Goal: Transaction & Acquisition: Obtain resource

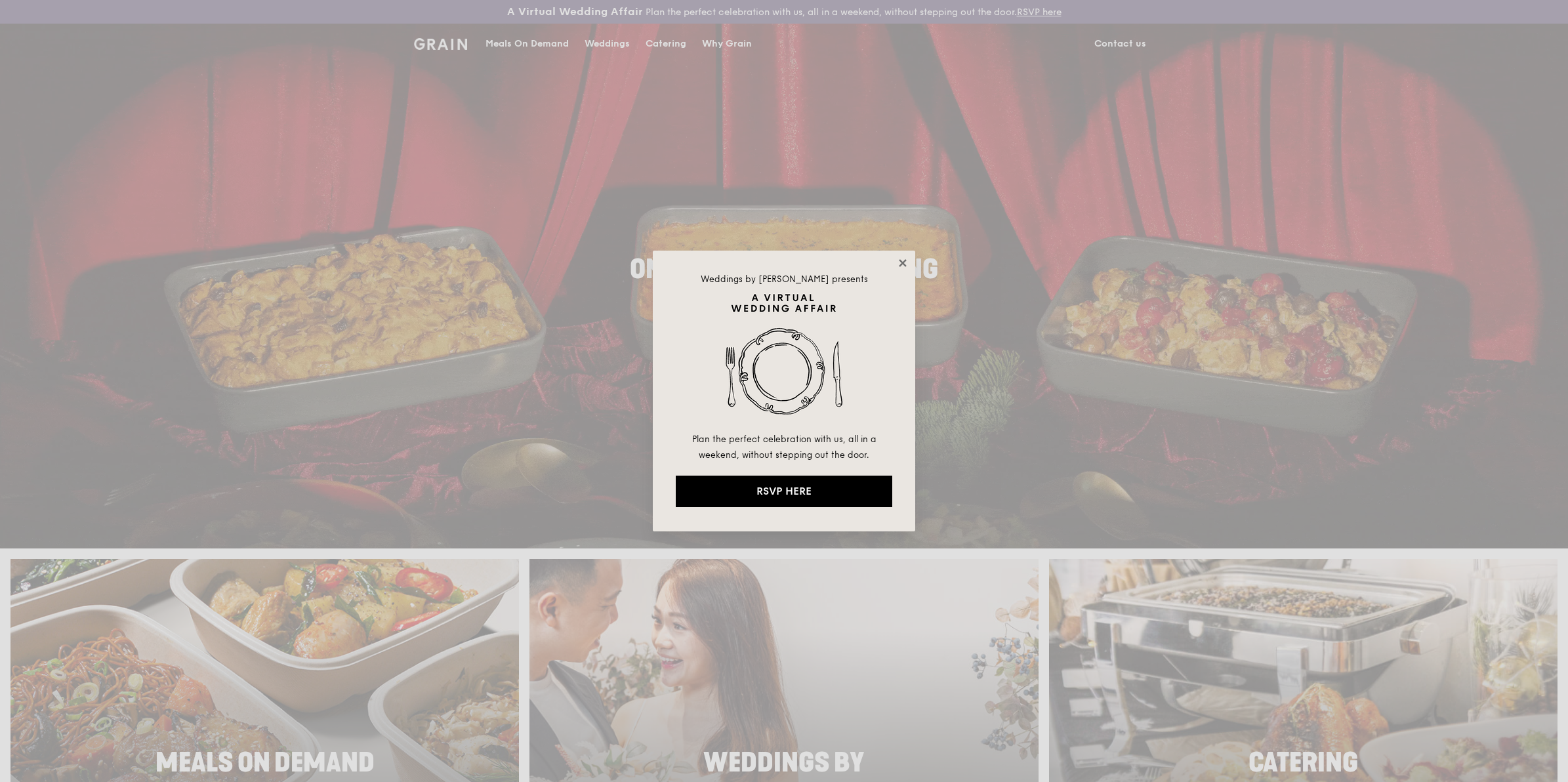
click at [612, 171] on icon at bounding box center [903, 263] width 11 height 12
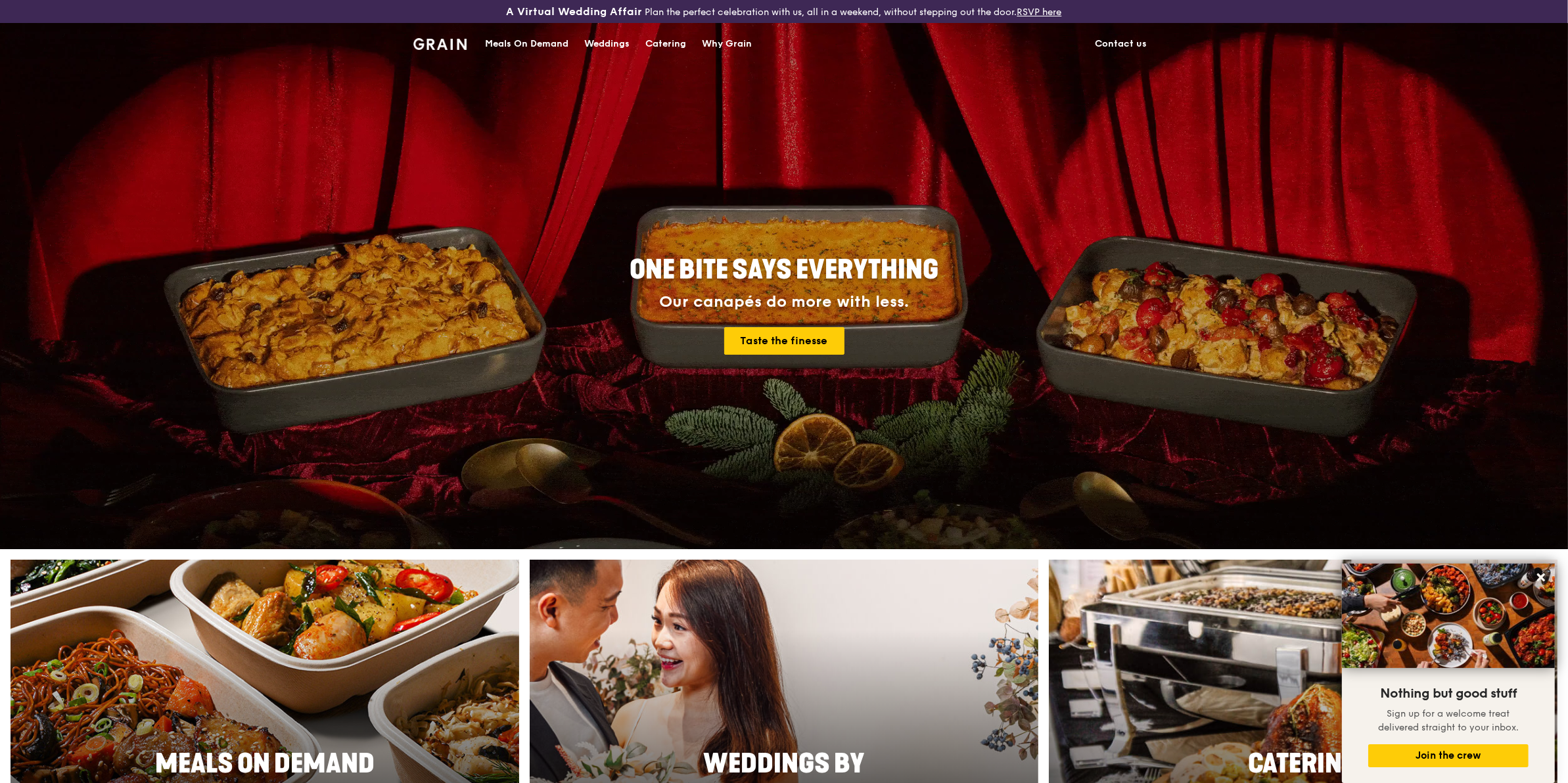
click at [544, 41] on div "Meals On Demand" at bounding box center [527, 44] width 83 height 39
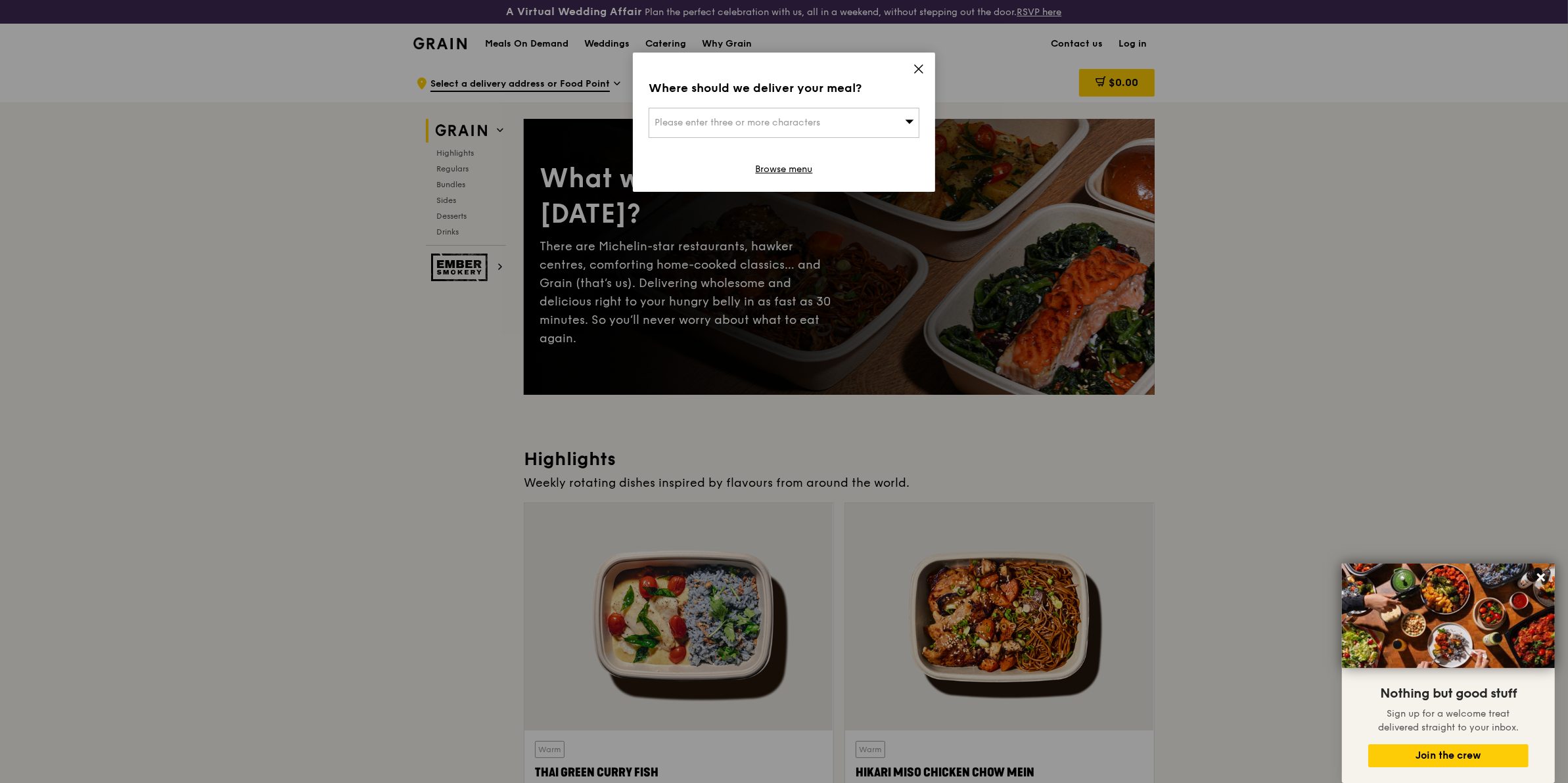
click at [613, 66] on icon at bounding box center [919, 69] width 12 height 12
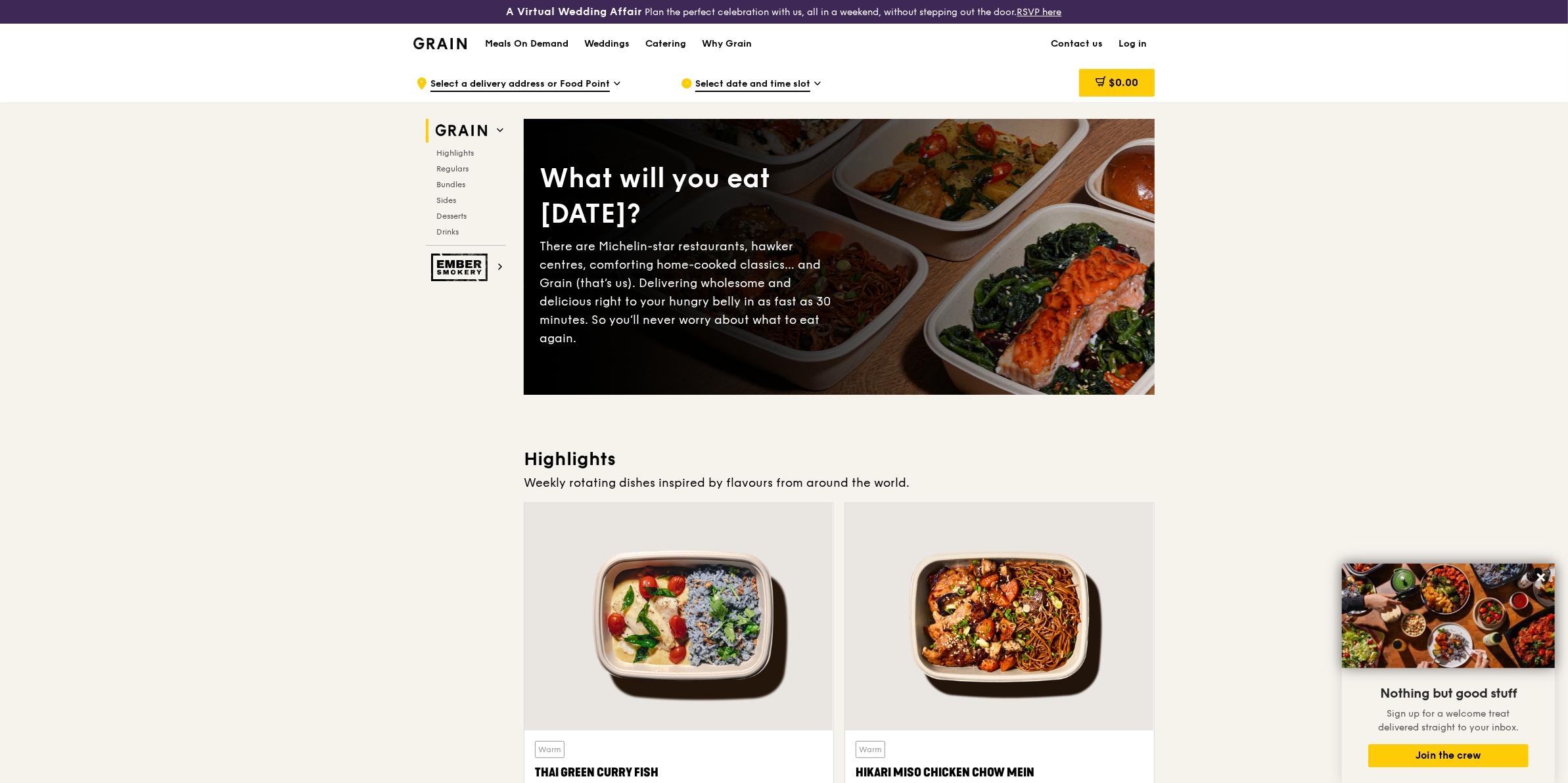
click at [490, 41] on h1 "Meals On Demand" at bounding box center [527, 44] width 83 height 13
click at [439, 40] on img at bounding box center [440, 44] width 53 height 12
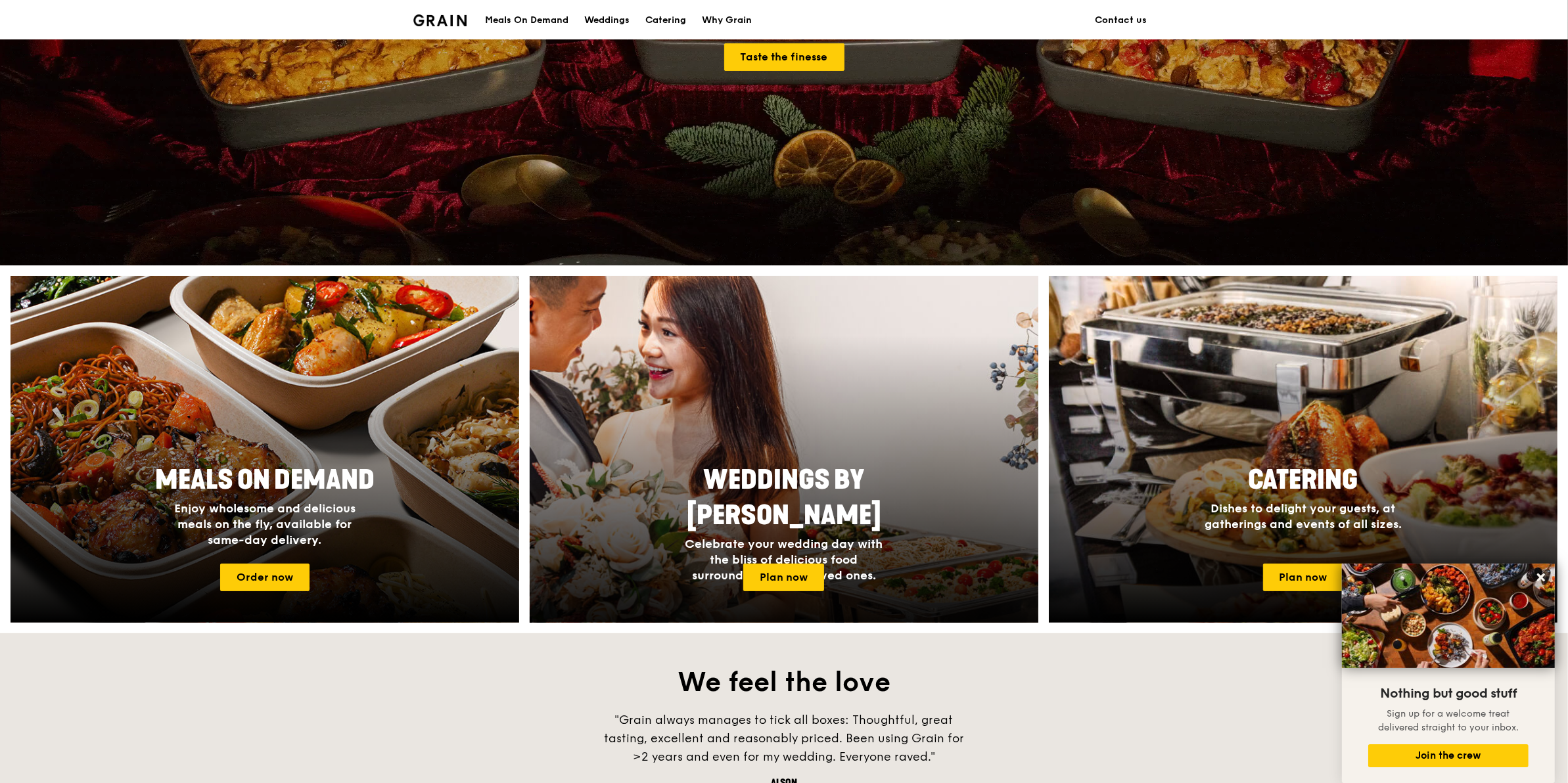
scroll to position [173, 0]
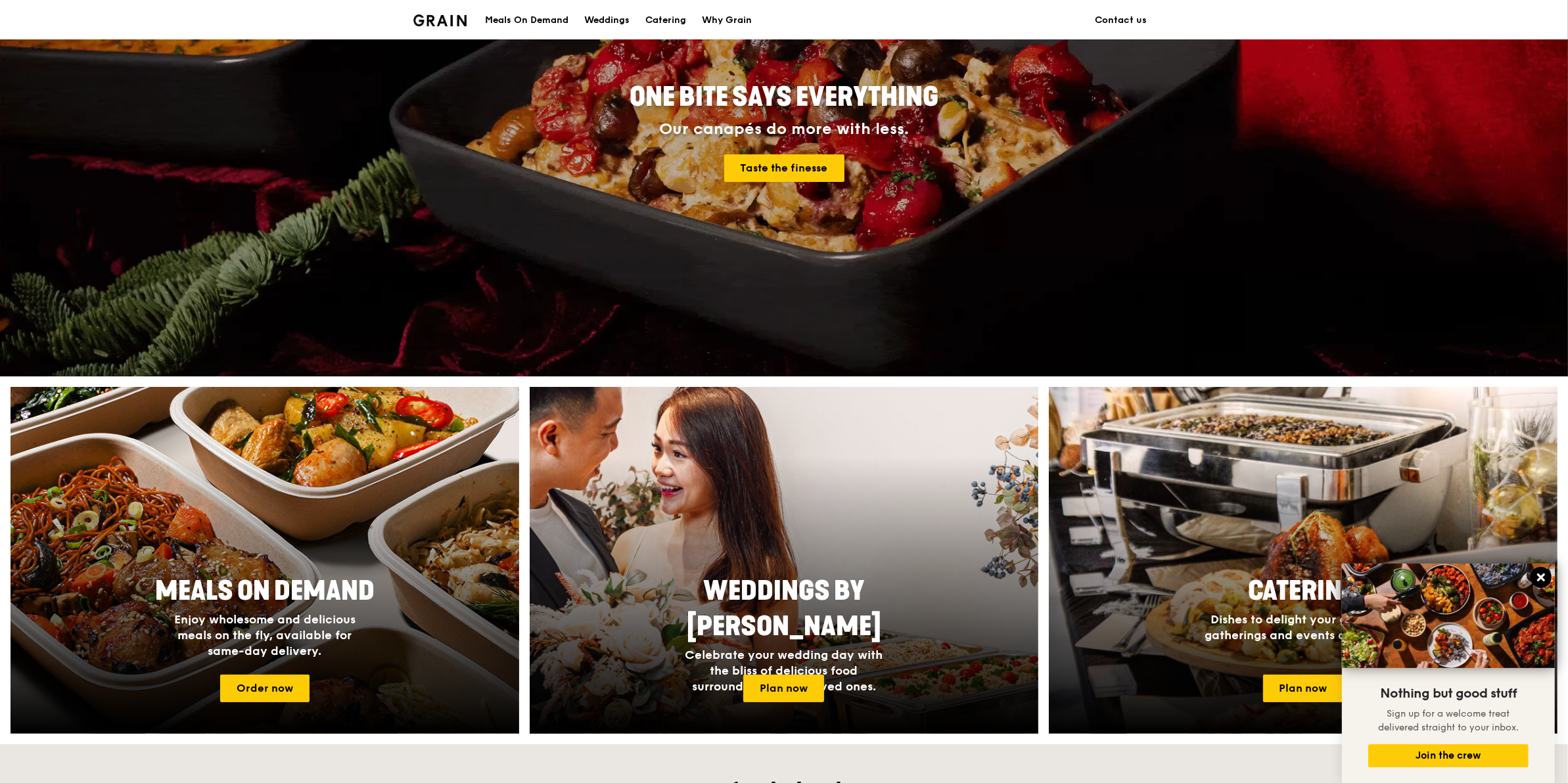
click at [613, 171] on icon at bounding box center [1541, 577] width 12 height 12
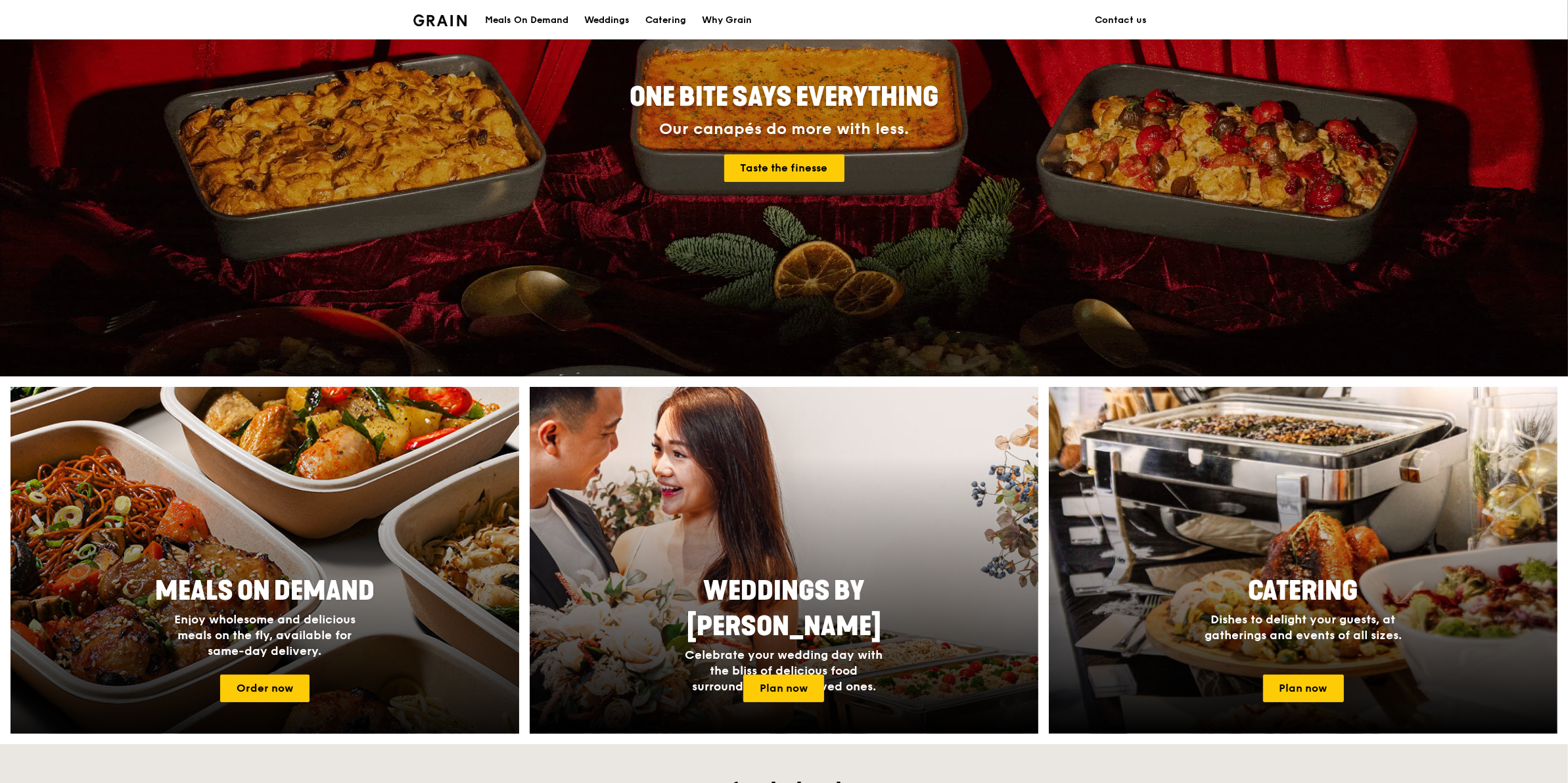
click at [405, 171] on div at bounding box center [265, 561] width 559 height 382
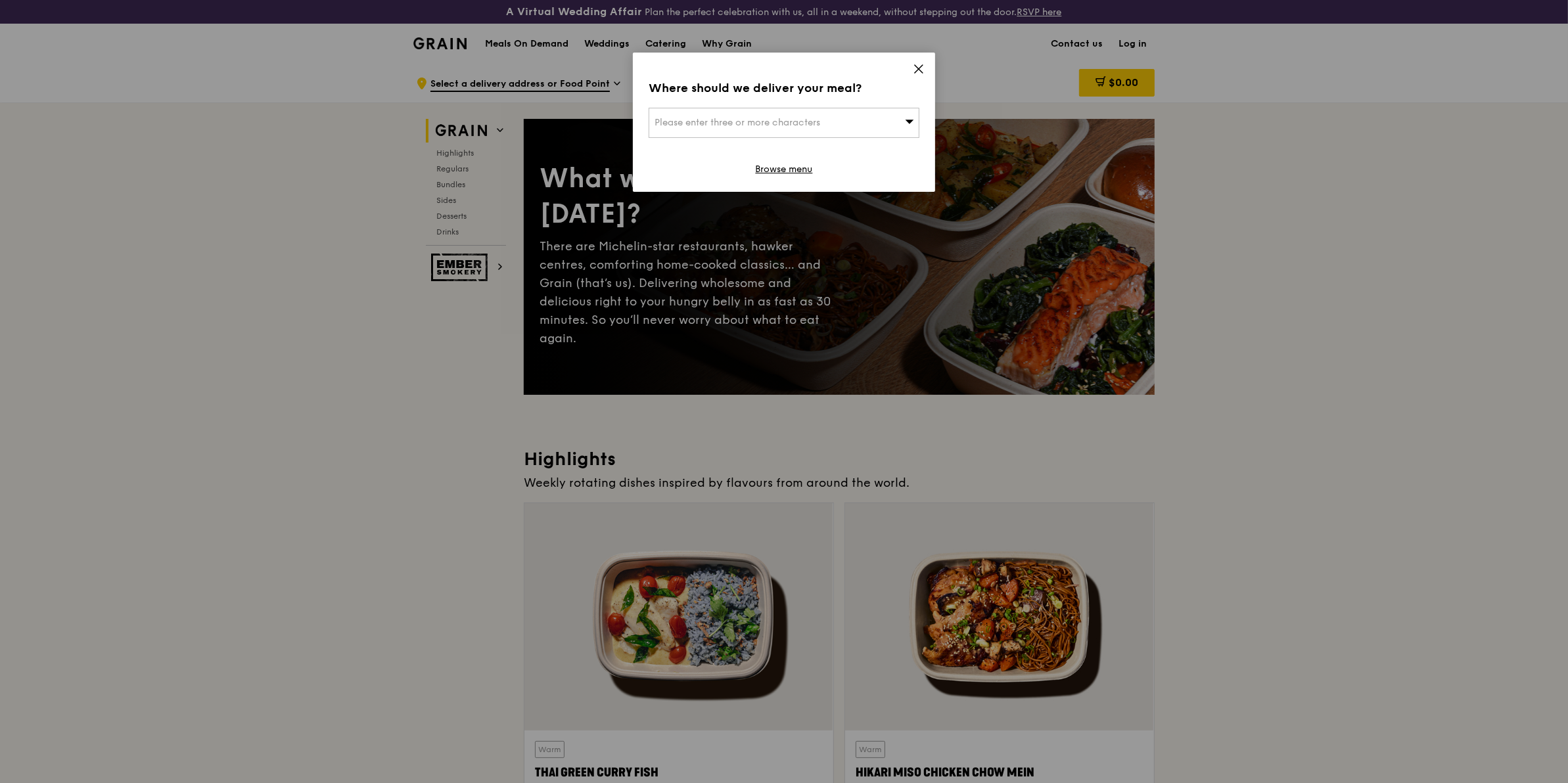
click at [613, 67] on icon at bounding box center [919, 69] width 12 height 12
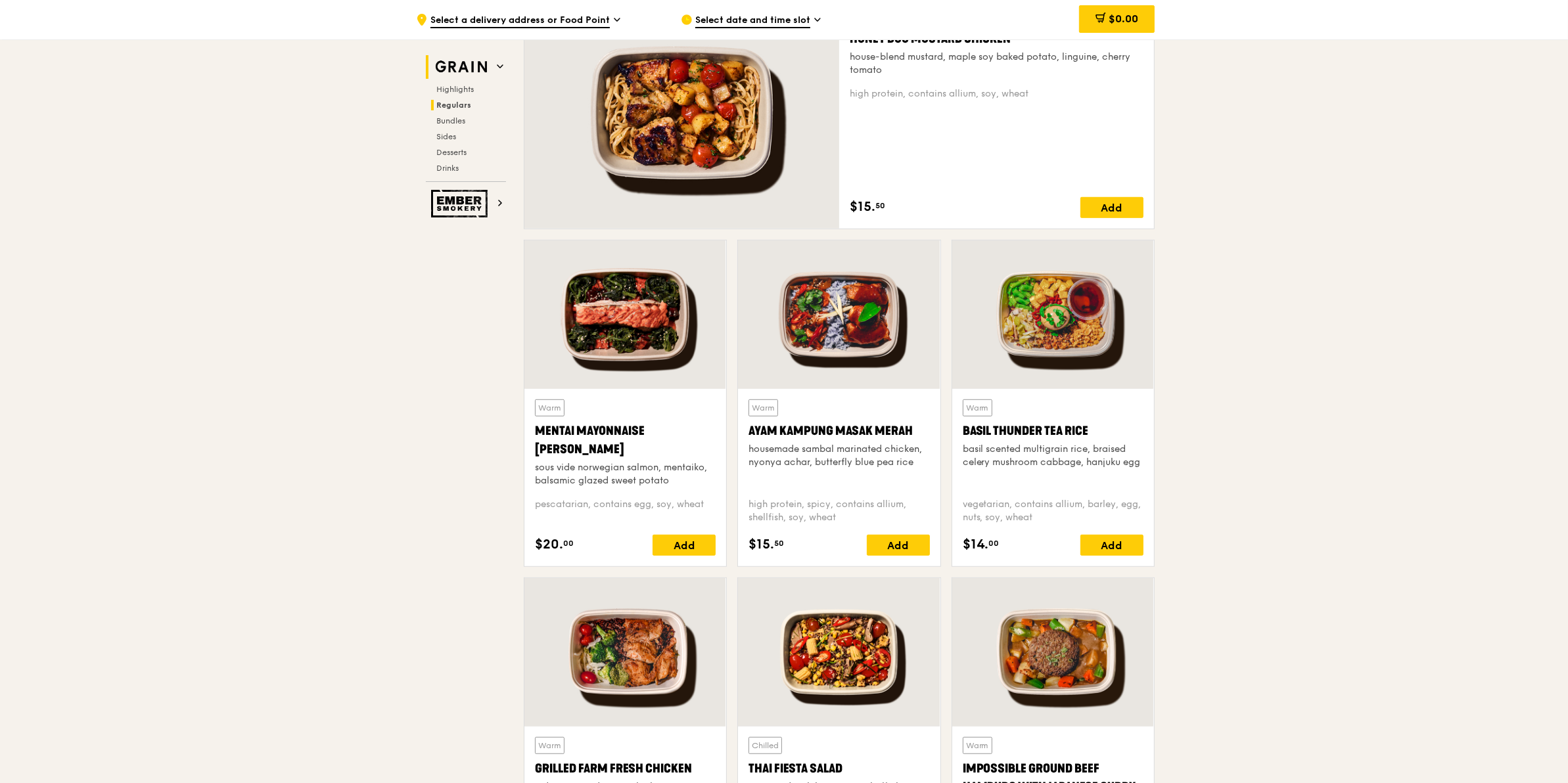
click at [443, 66] on img at bounding box center [462, 67] width 61 height 24
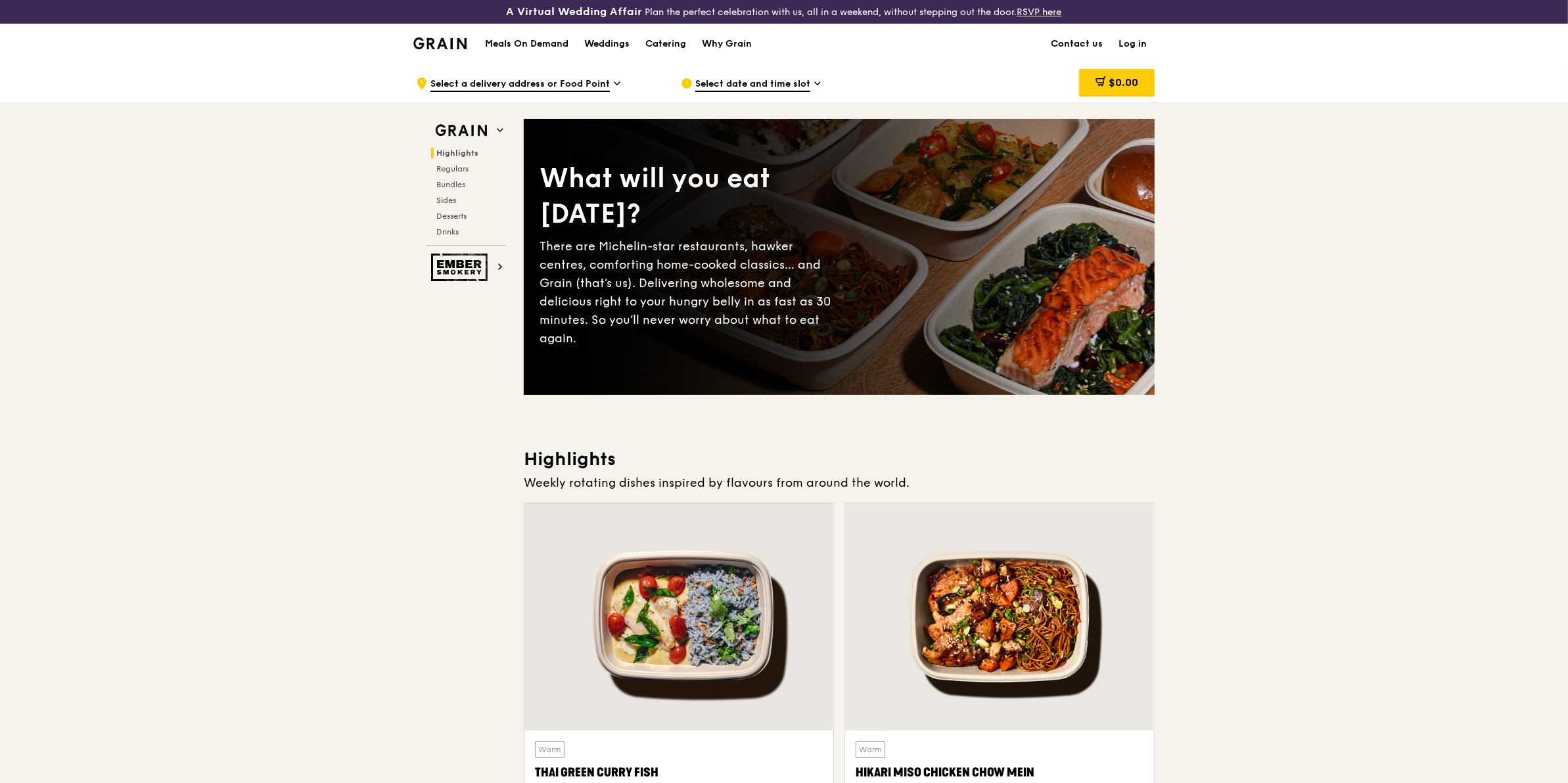
click at [446, 40] on img at bounding box center [440, 44] width 53 height 12
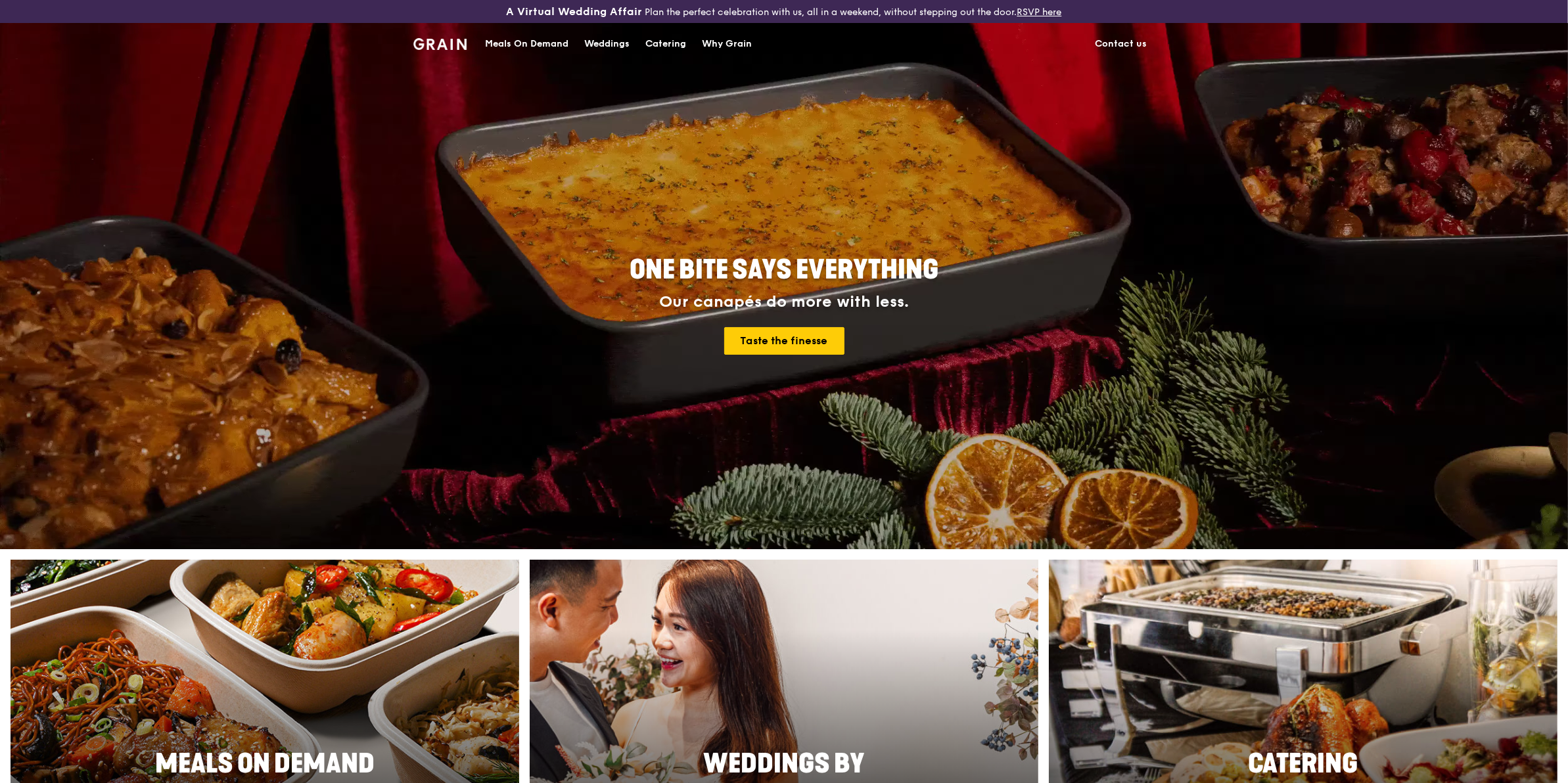
click at [613, 44] on div "Catering" at bounding box center [666, 44] width 41 height 39
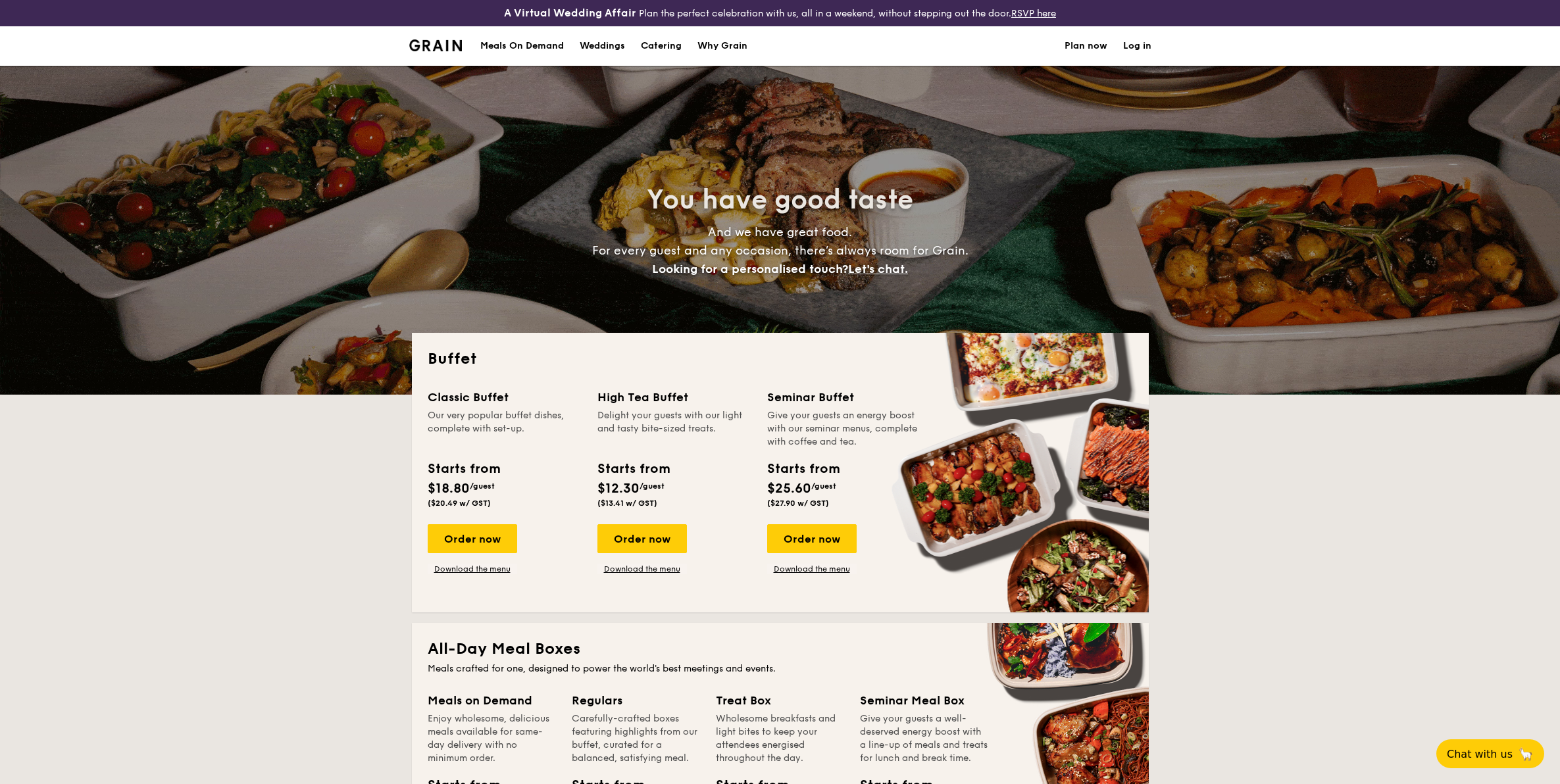
select select
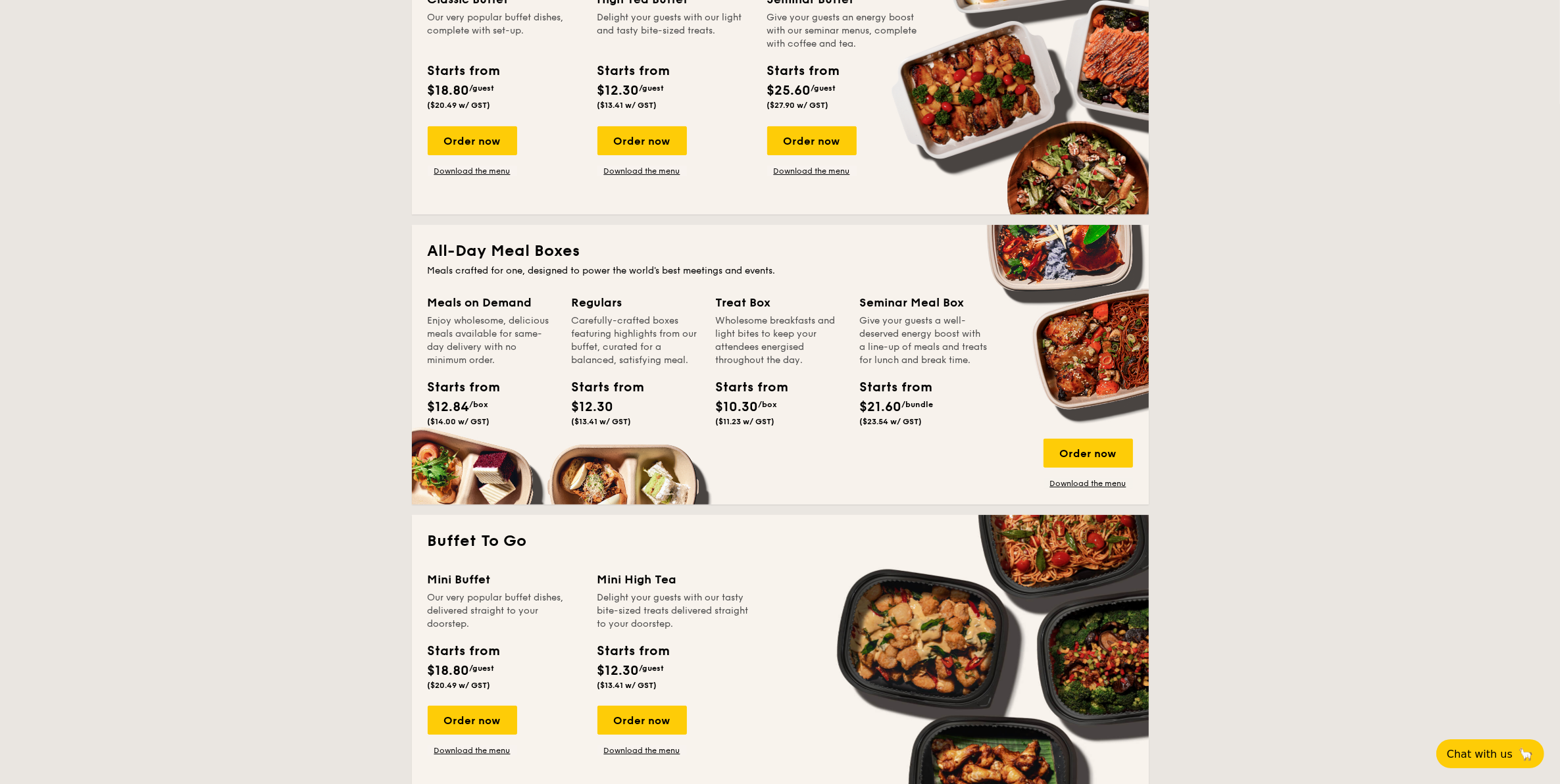
scroll to position [493, 0]
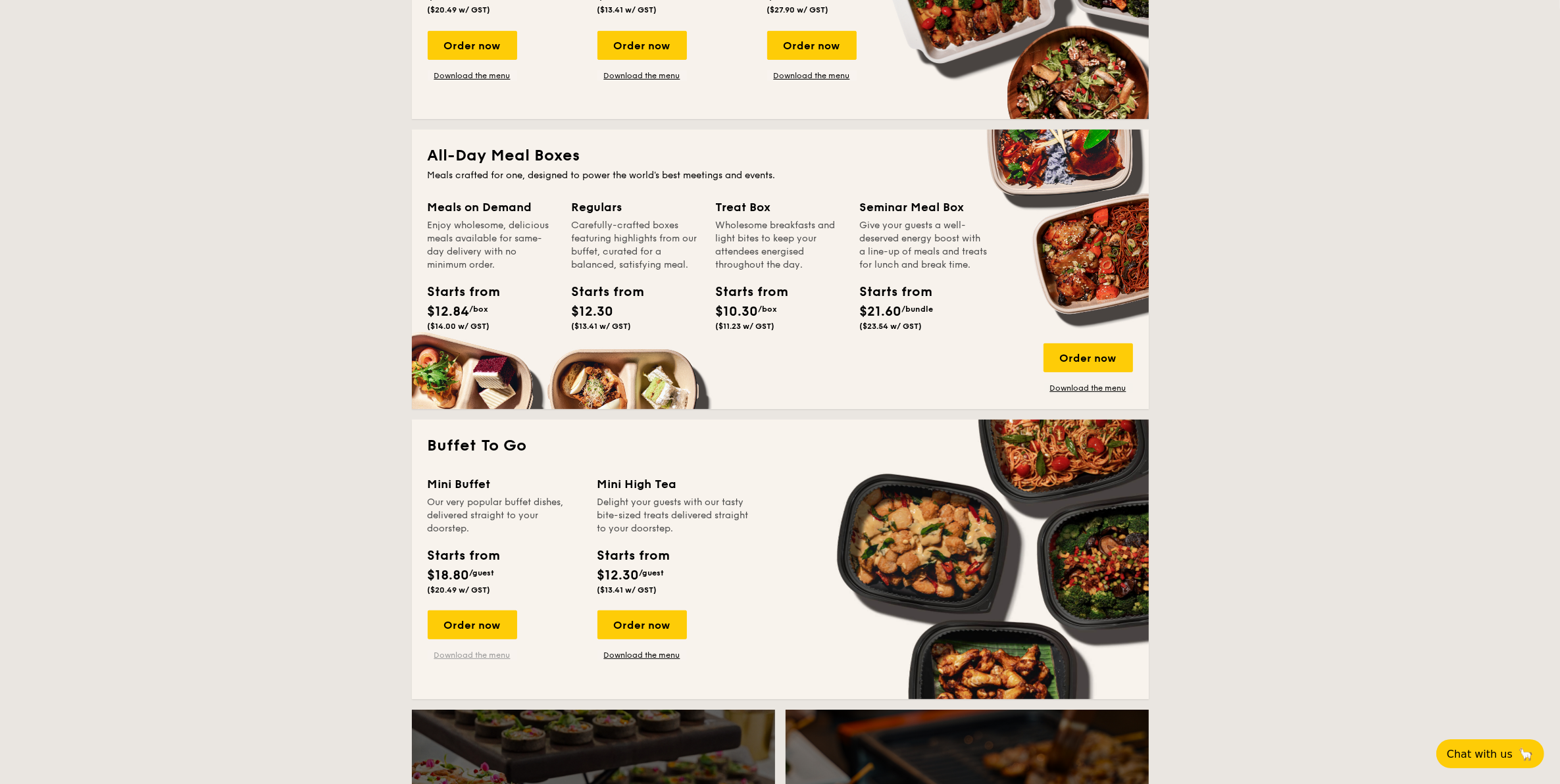
click at [478, 656] on link "Download the menu" at bounding box center [472, 655] width 90 height 11
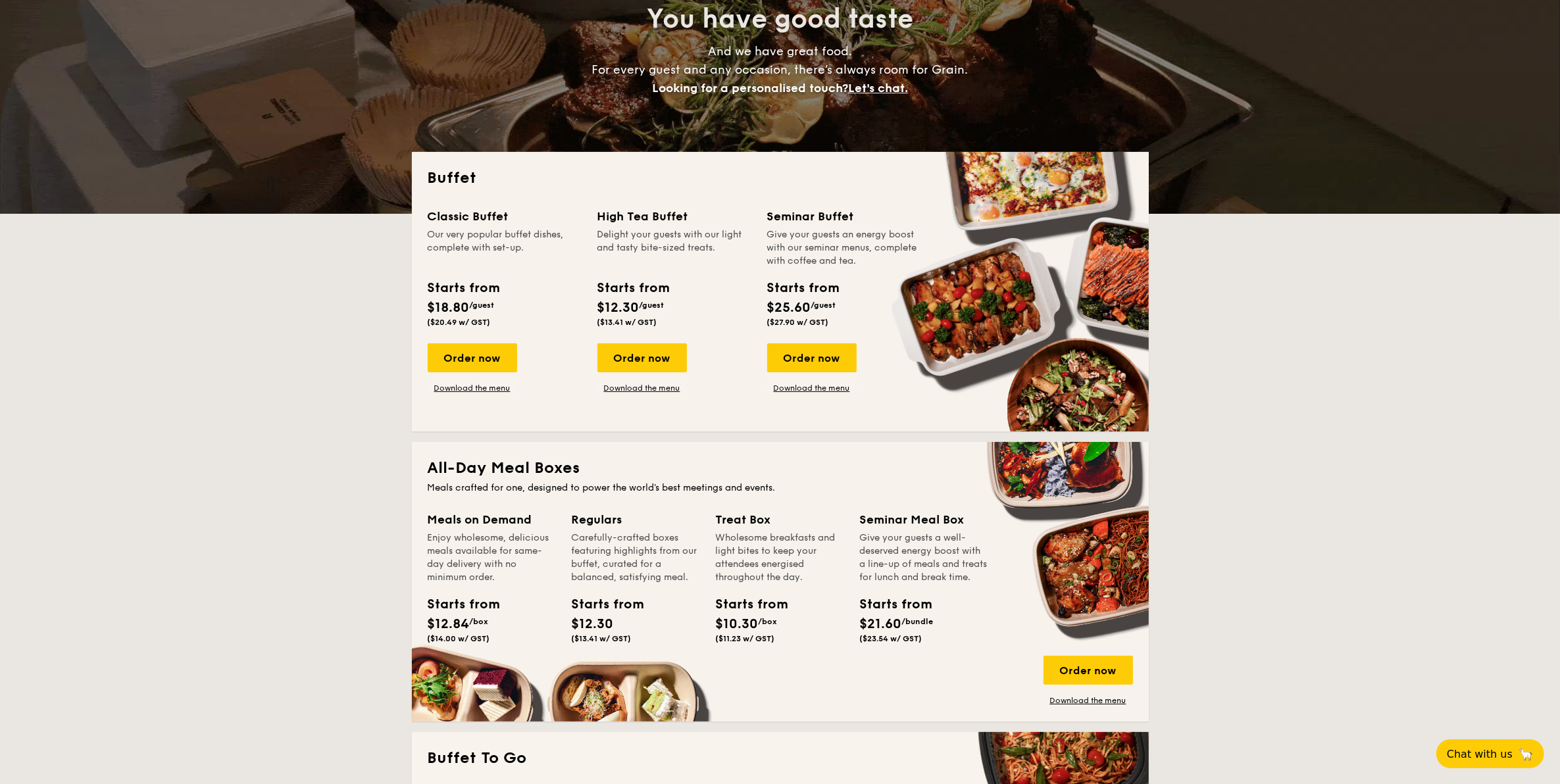
scroll to position [0, 0]
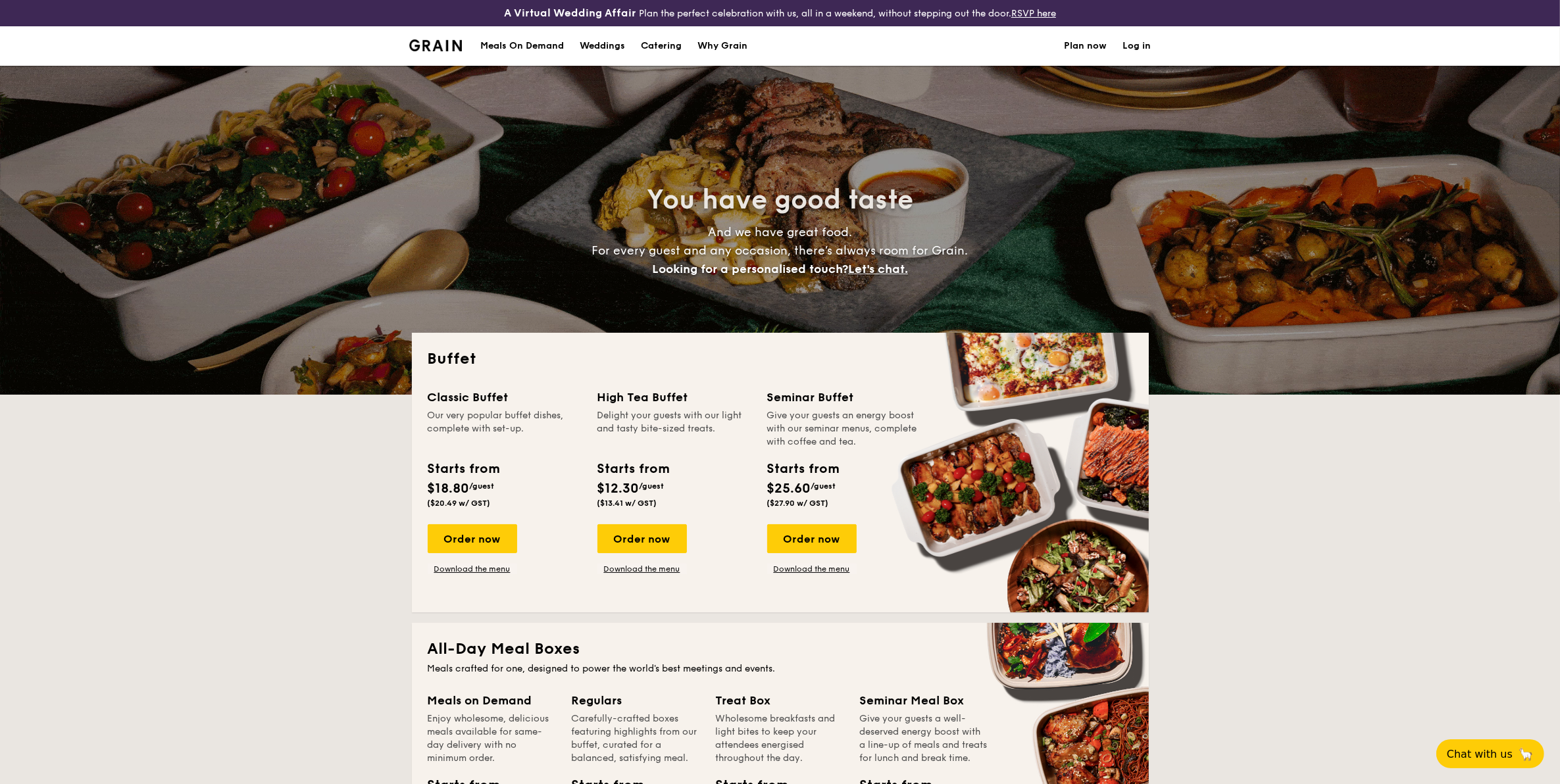
click at [721, 44] on div "Why Grain" at bounding box center [722, 46] width 50 height 40
